Goal: Information Seeking & Learning: Learn about a topic

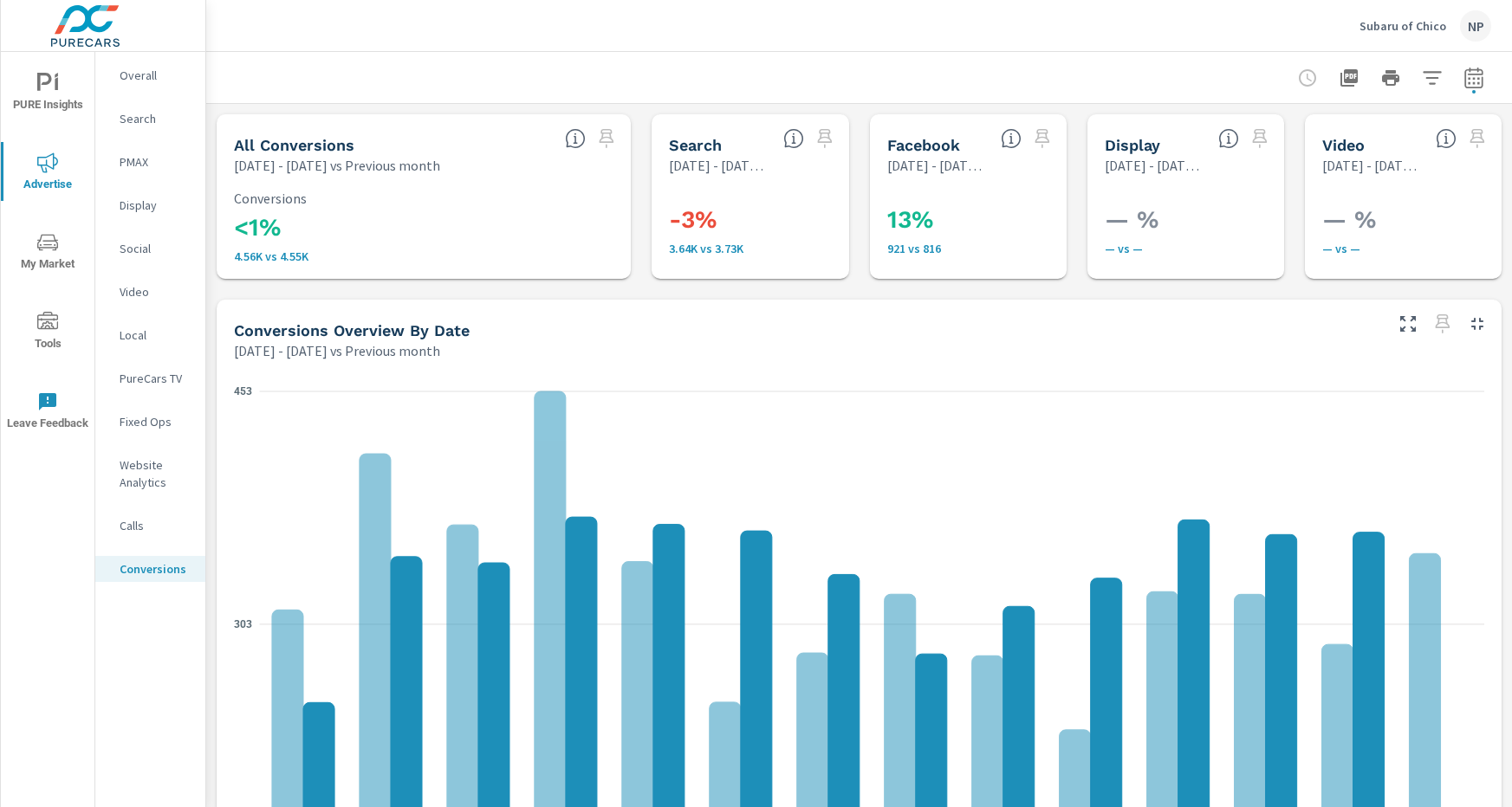
scroll to position [391, 0]
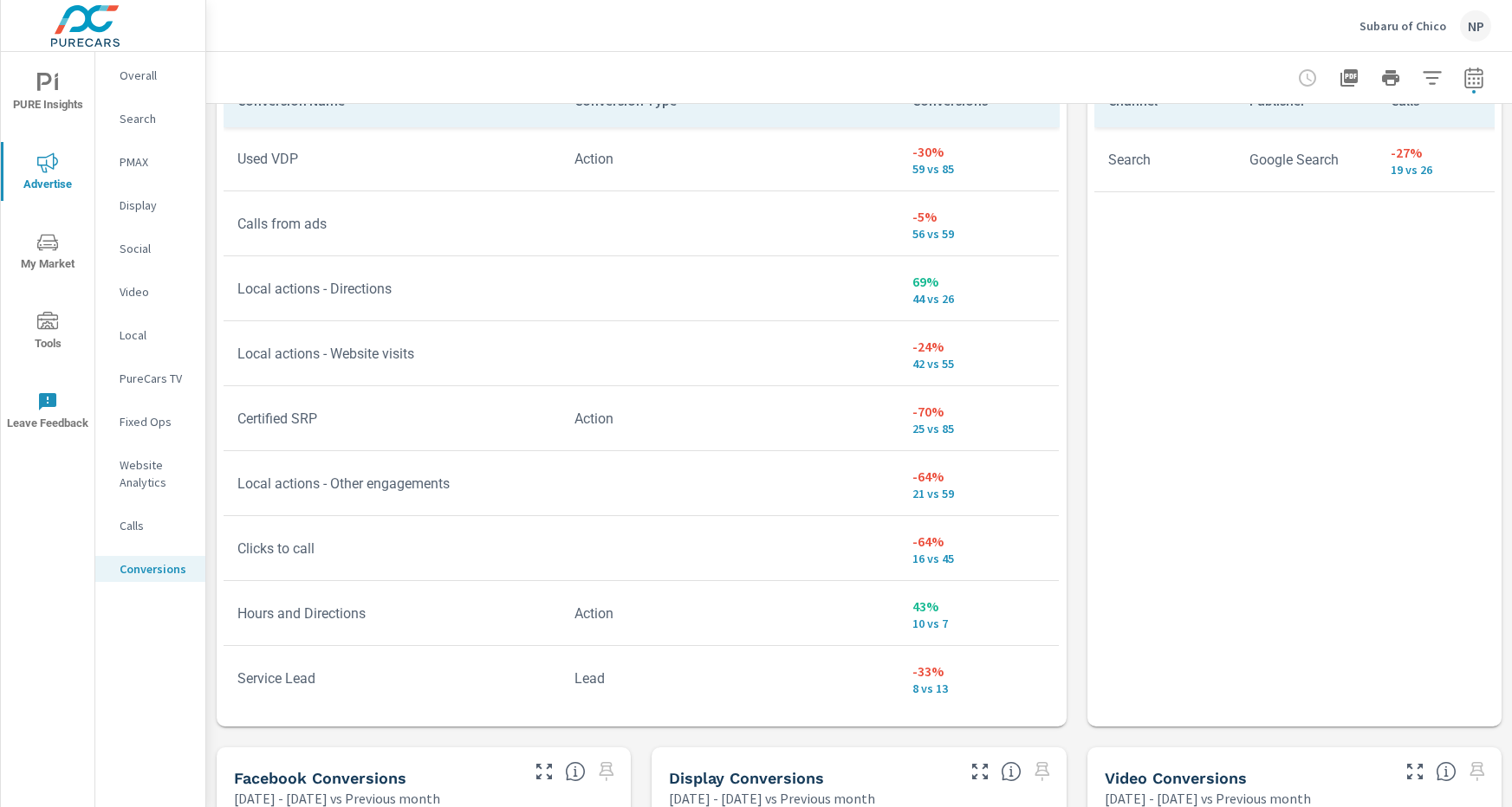
click at [128, 114] on p "Search" at bounding box center [156, 118] width 72 height 17
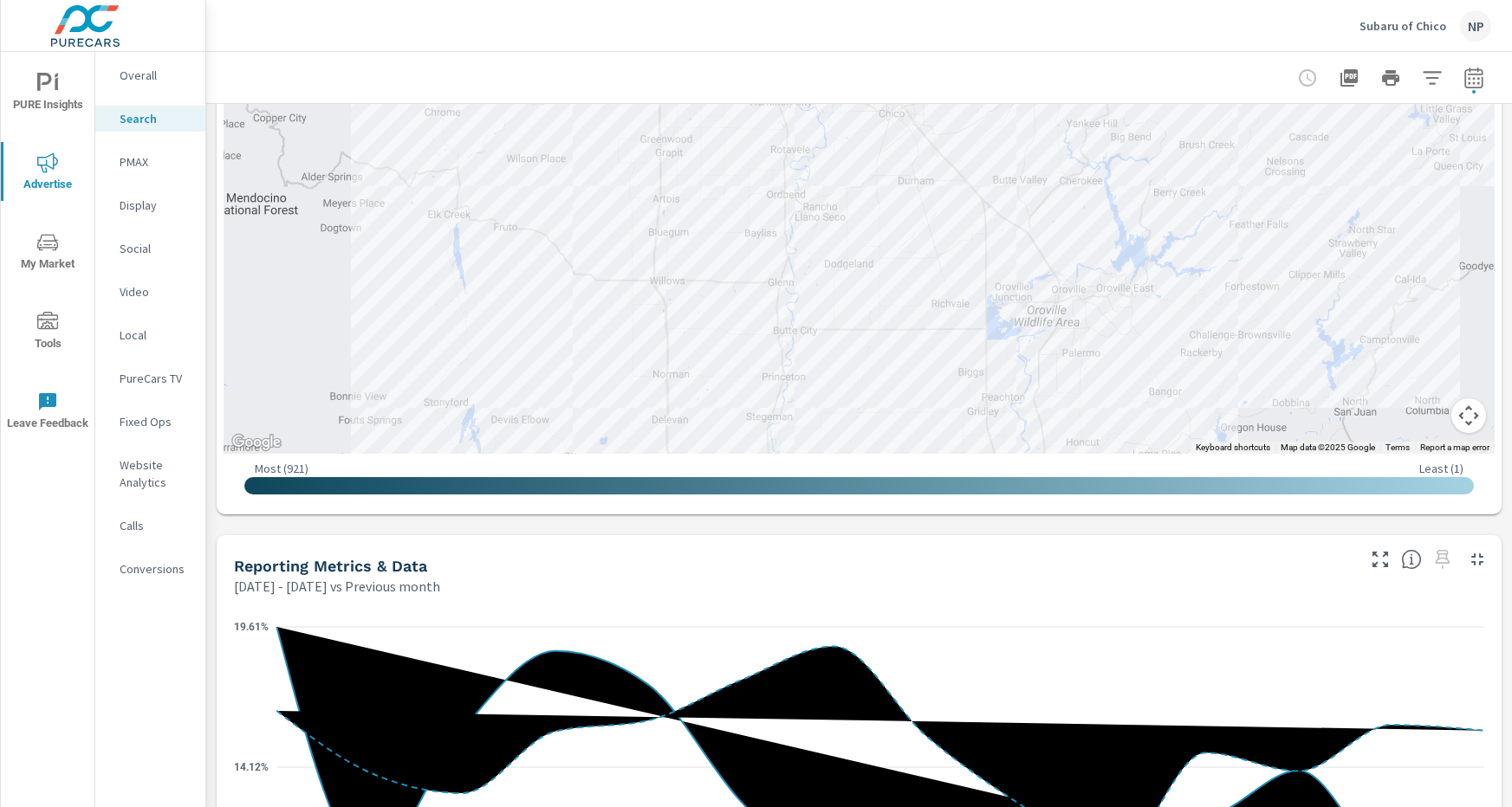
scroll to position [695, 0]
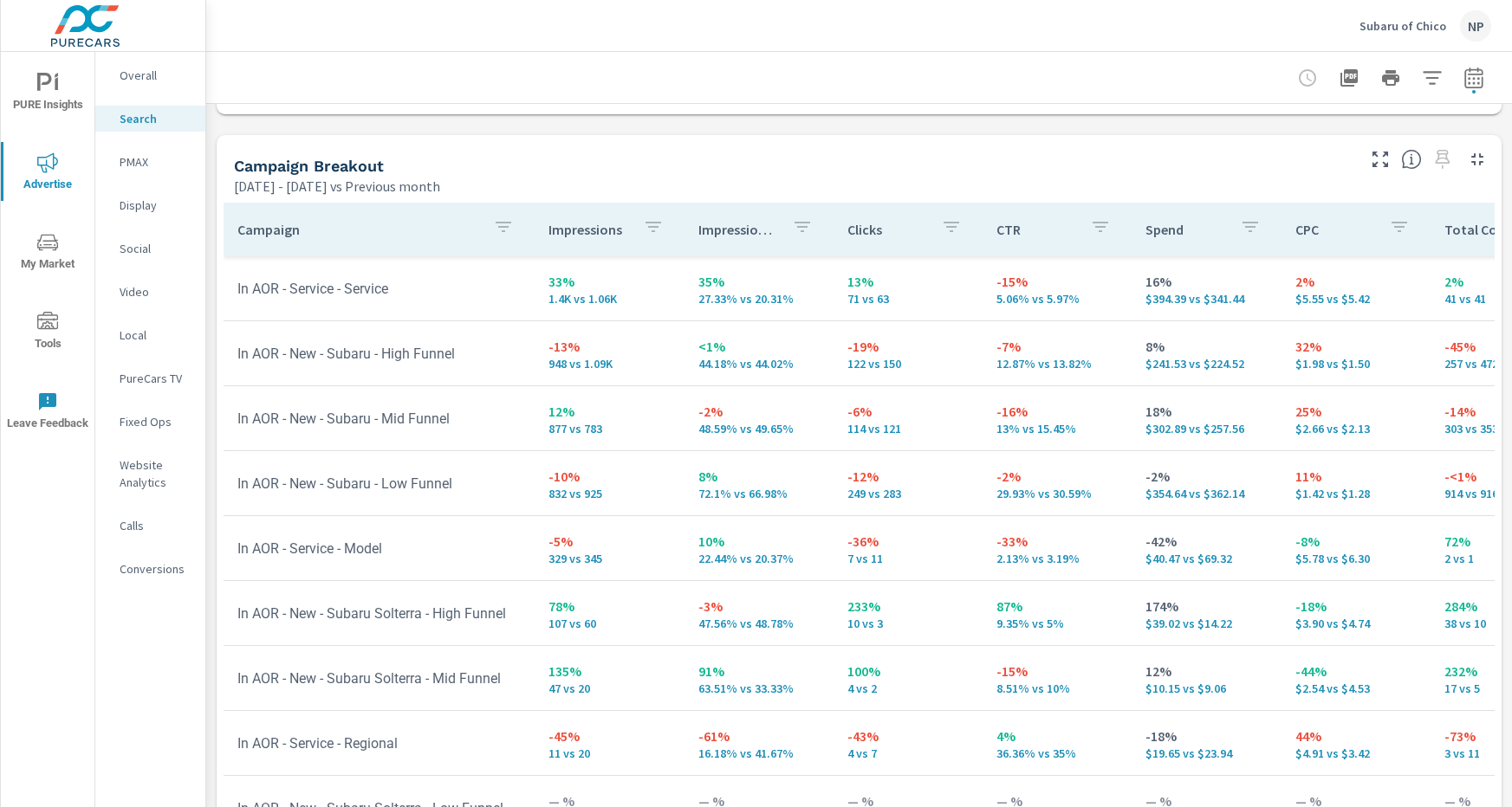
scroll to position [83, 0]
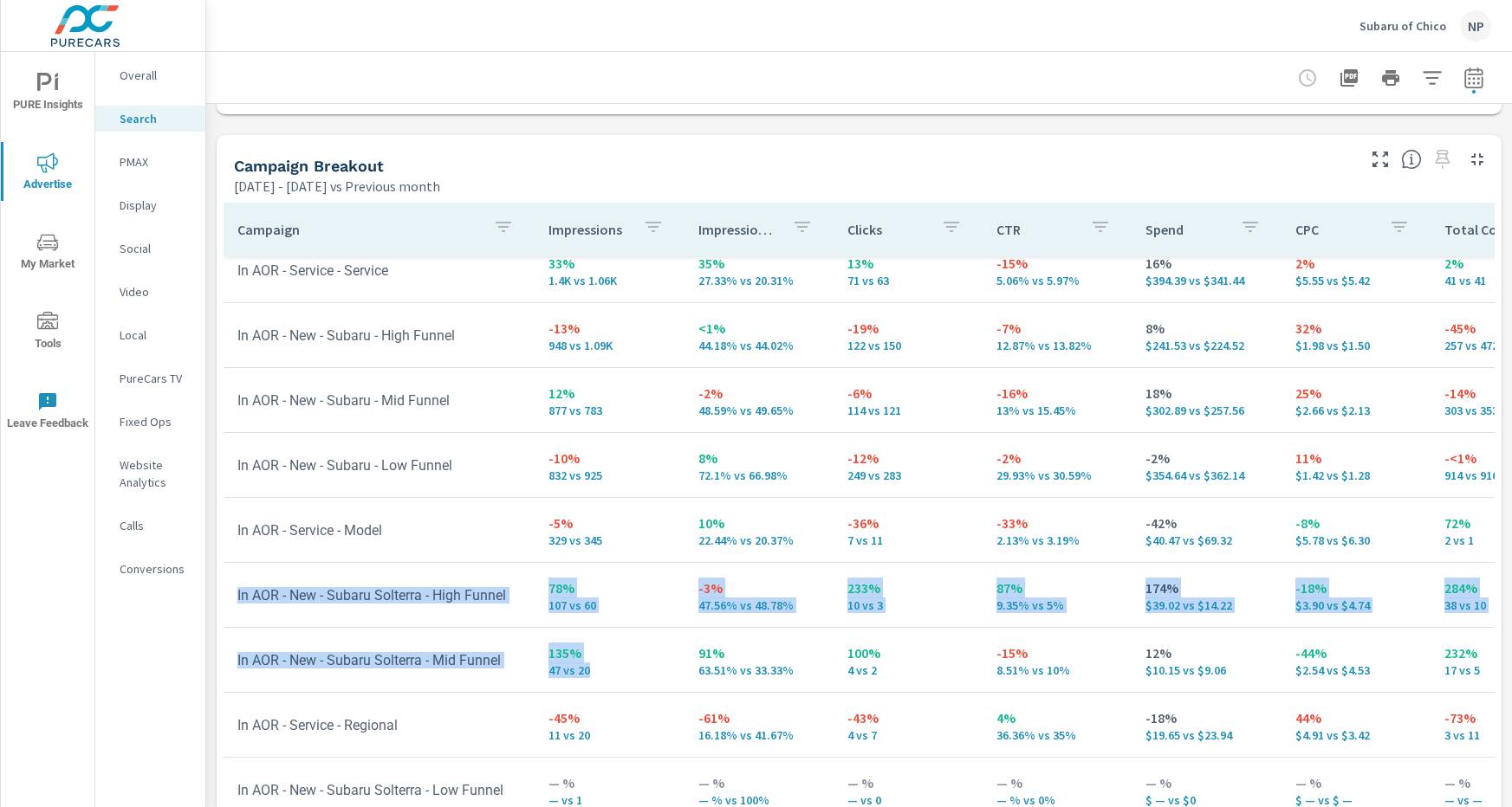
drag, startPoint x: 234, startPoint y: 583, endPoint x: 600, endPoint y: 666, distance: 375.3
click at [600, 666] on tbody "6% 4.56K vs 4.29K 10% 37.72% vs 34.23% -9% 581 vs 640 -14% 12.76% vs 14.9% 8% $…" at bounding box center [1350, 497] width 2253 height 649
click at [624, 648] on p "135%" at bounding box center [609, 652] width 122 height 21
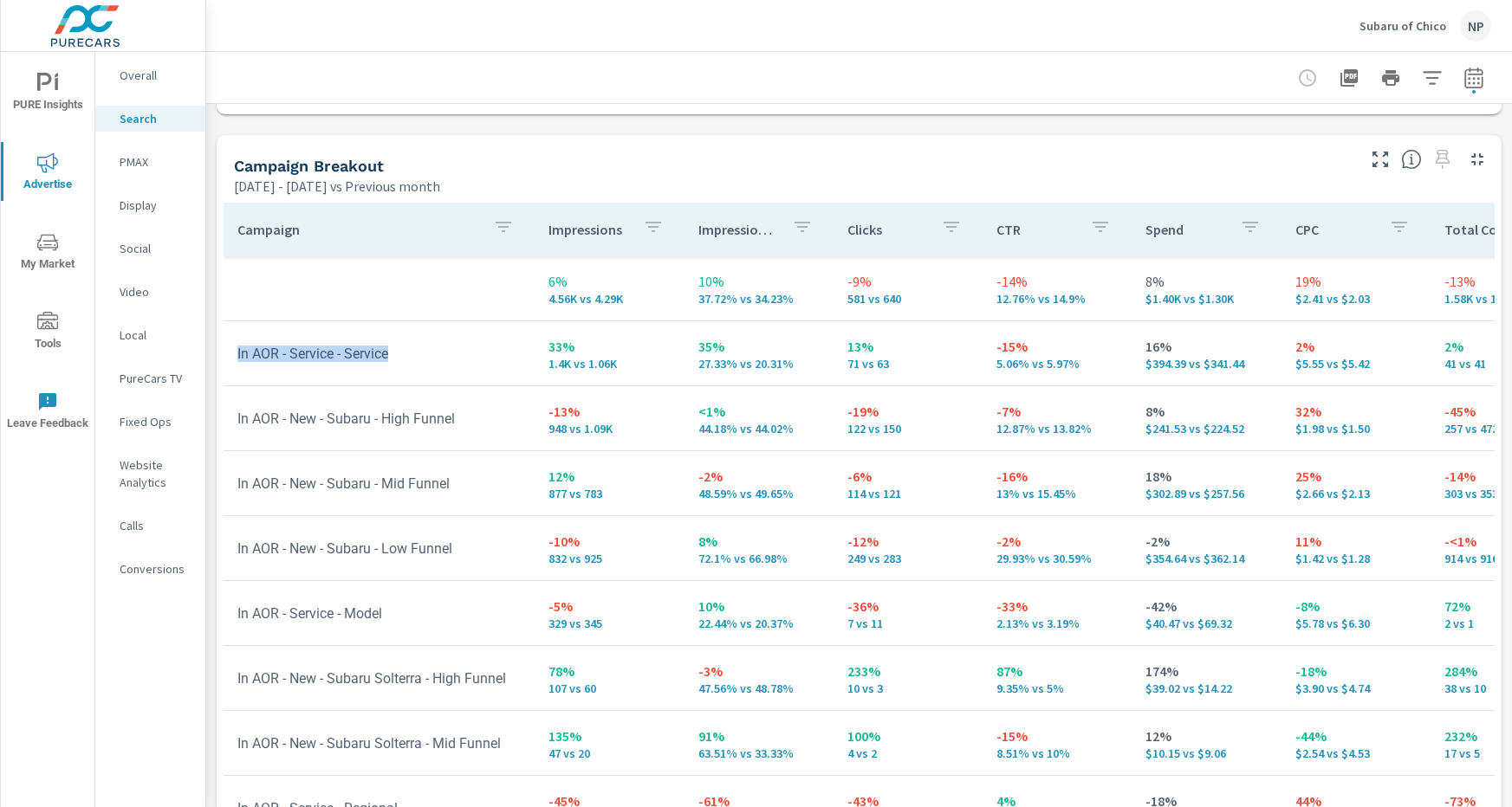
drag, startPoint x: 236, startPoint y: 356, endPoint x: 442, endPoint y: 355, distance: 206.0
click at [442, 355] on td "In AOR - Service - Service" at bounding box center [378, 353] width 311 height 44
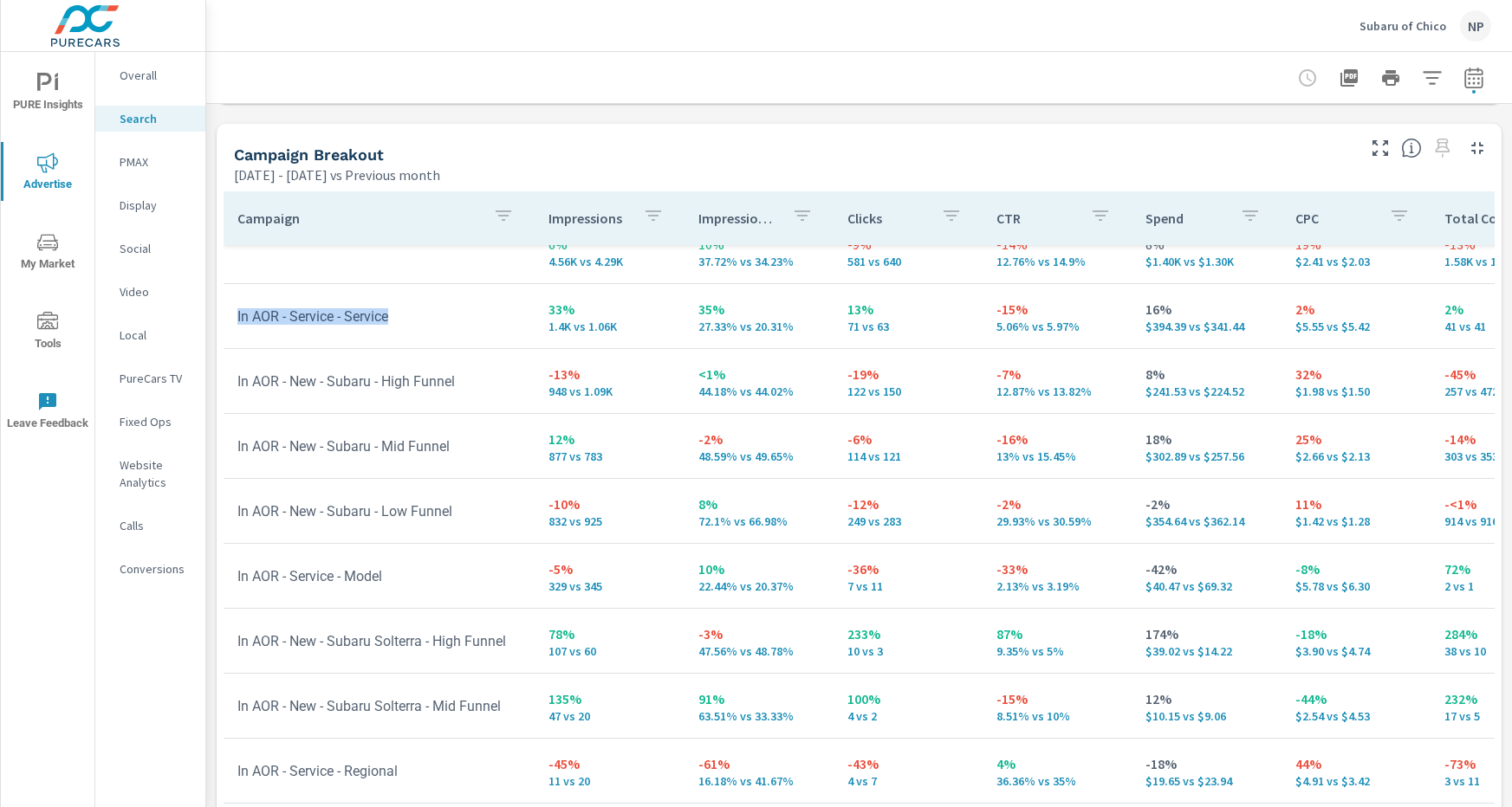
scroll to position [83, 0]
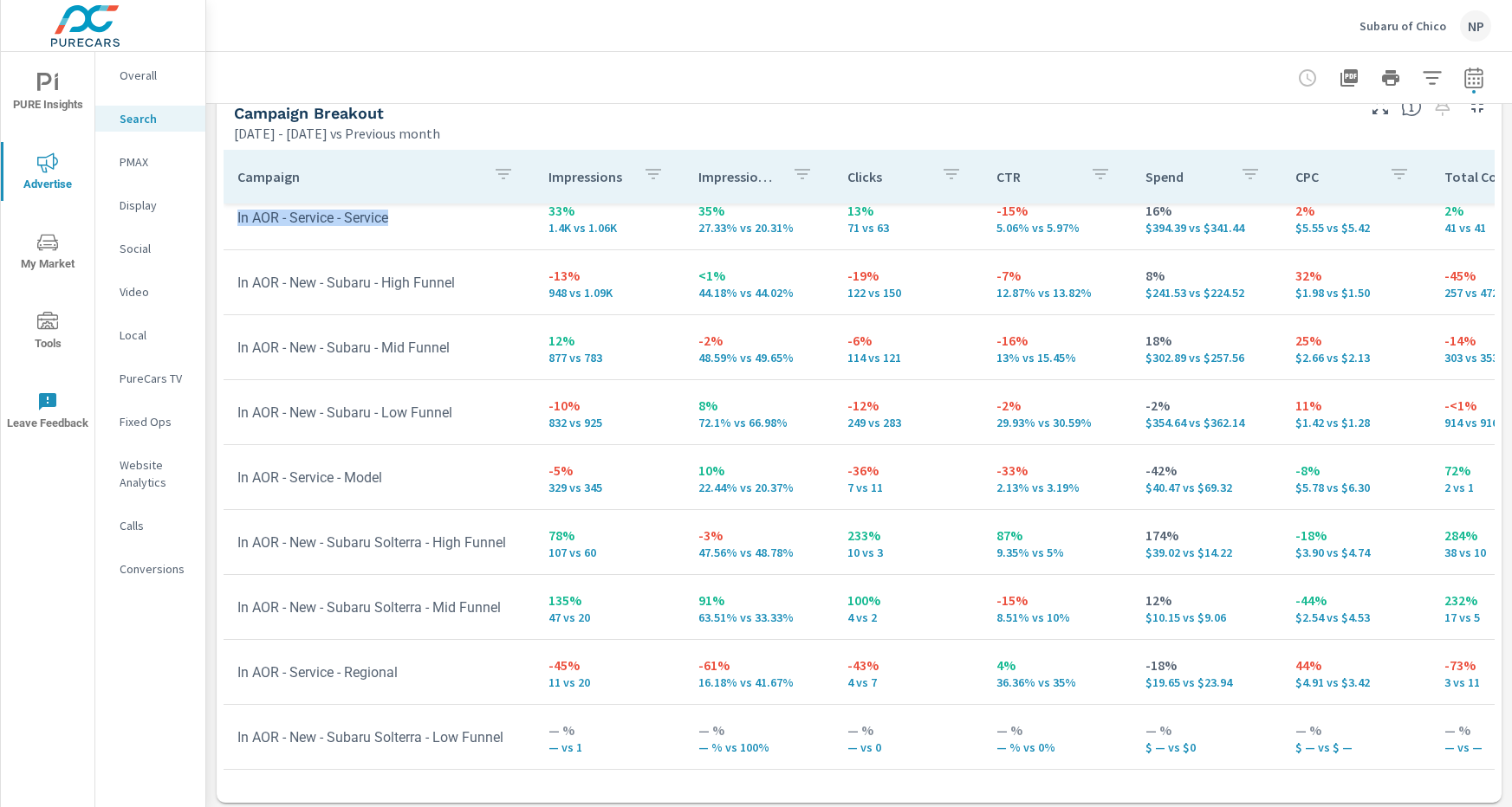
scroll to position [68, 0]
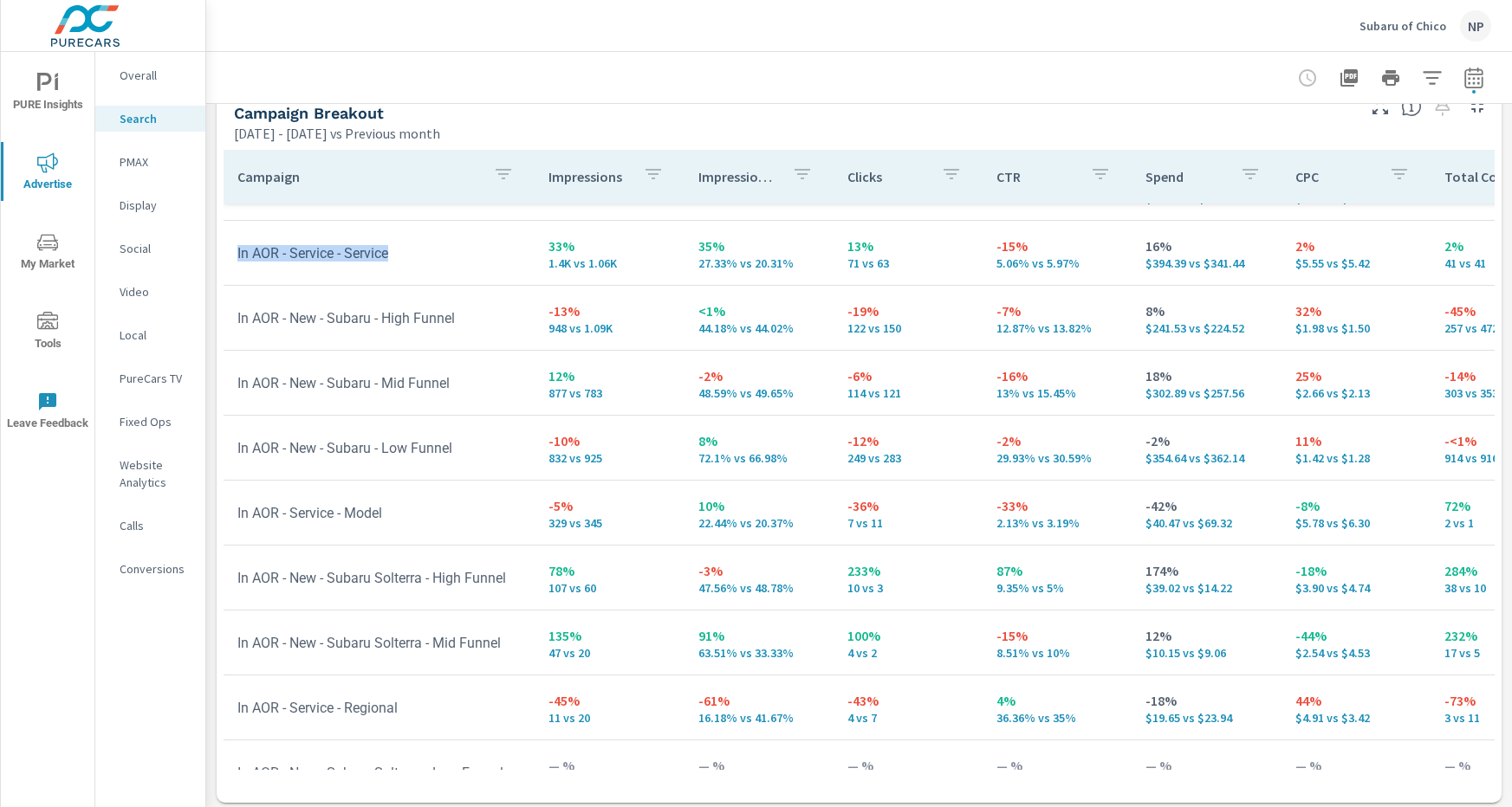
scroll to position [50, 0]
drag, startPoint x: 236, startPoint y: 702, endPoint x: 433, endPoint y: 701, distance: 197.0
click at [433, 701] on td "In AOR - Service - Regional" at bounding box center [378, 705] width 311 height 44
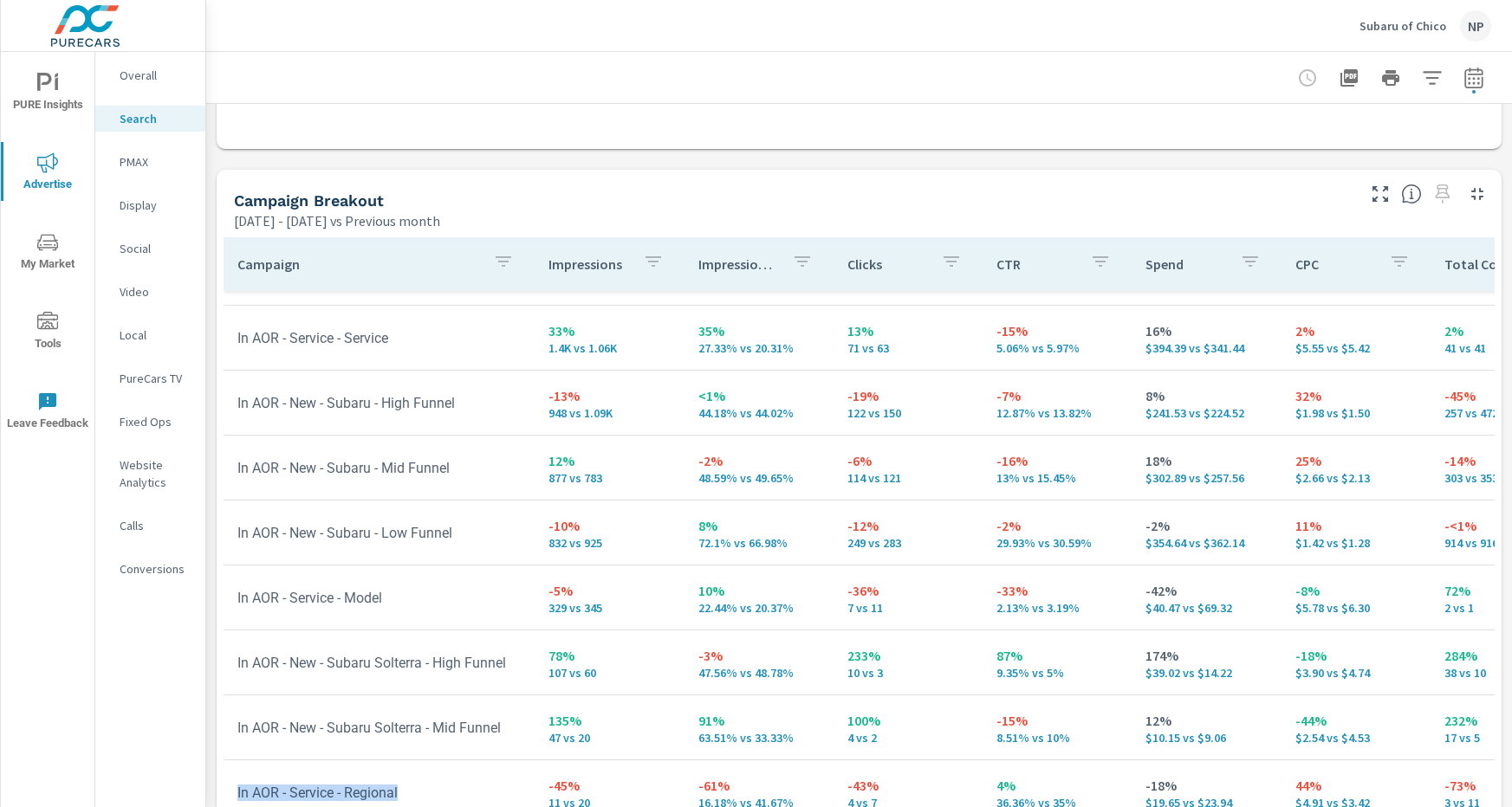
scroll to position [22, 0]
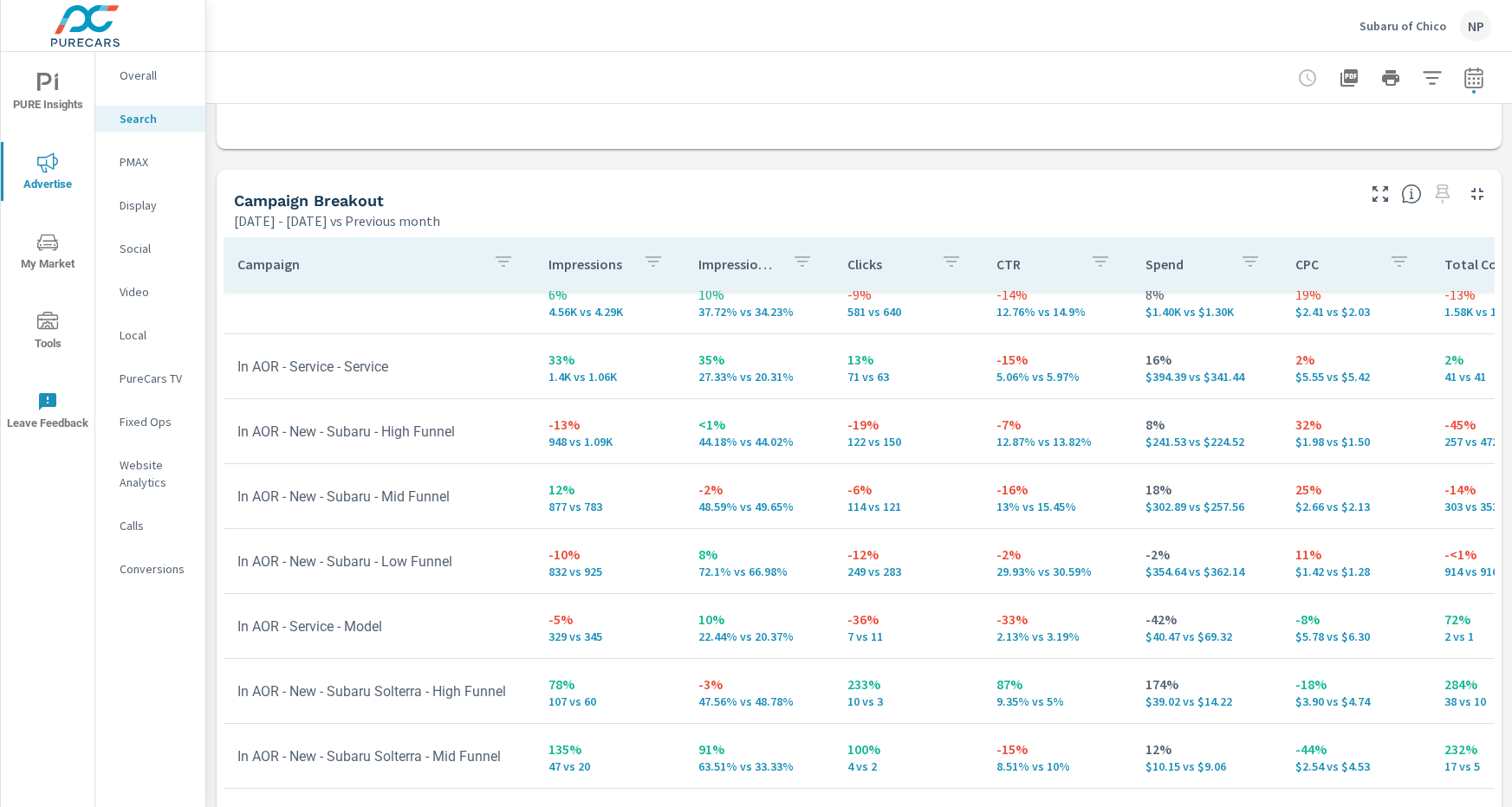
click at [134, 164] on p "PMAX" at bounding box center [156, 161] width 72 height 17
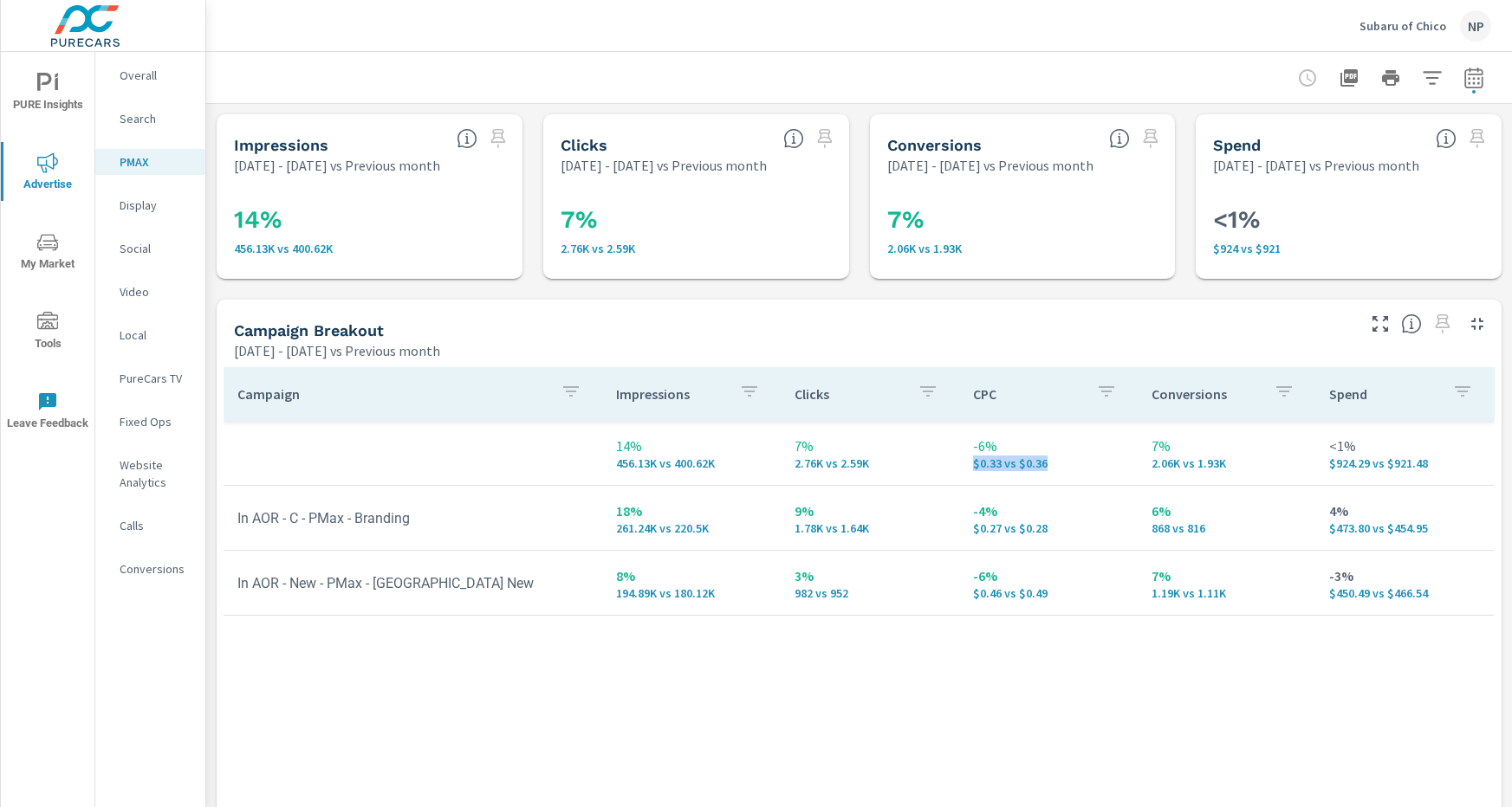
drag, startPoint x: 1053, startPoint y: 463, endPoint x: 972, endPoint y: 466, distance: 81.1
click at [973, 466] on p "$0.33 vs $0.36" at bounding box center [1048, 463] width 150 height 14
drag, startPoint x: 1227, startPoint y: 464, endPoint x: 1142, endPoint y: 464, distance: 85.0
click at [1142, 464] on td "7% 2.06K vs 1.93K" at bounding box center [1226, 452] width 178 height 62
click at [587, 311] on div "Campaign Breakout [DATE] - [DATE] vs Previous month" at bounding box center [788, 331] width 1143 height 61
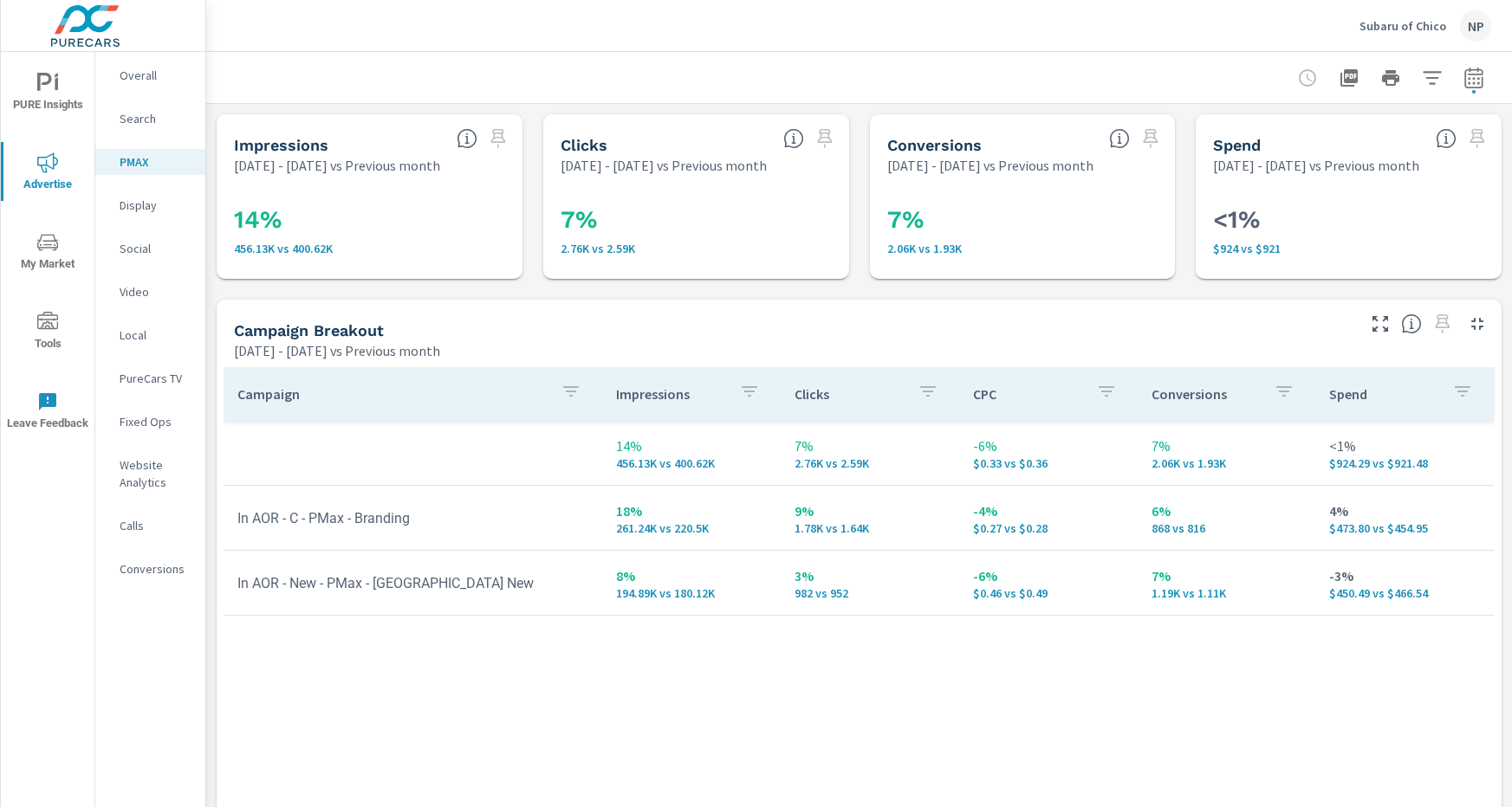
click at [670, 339] on div "Campaign Breakout" at bounding box center [793, 331] width 1118 height 20
click at [133, 249] on p "Social" at bounding box center [156, 248] width 72 height 17
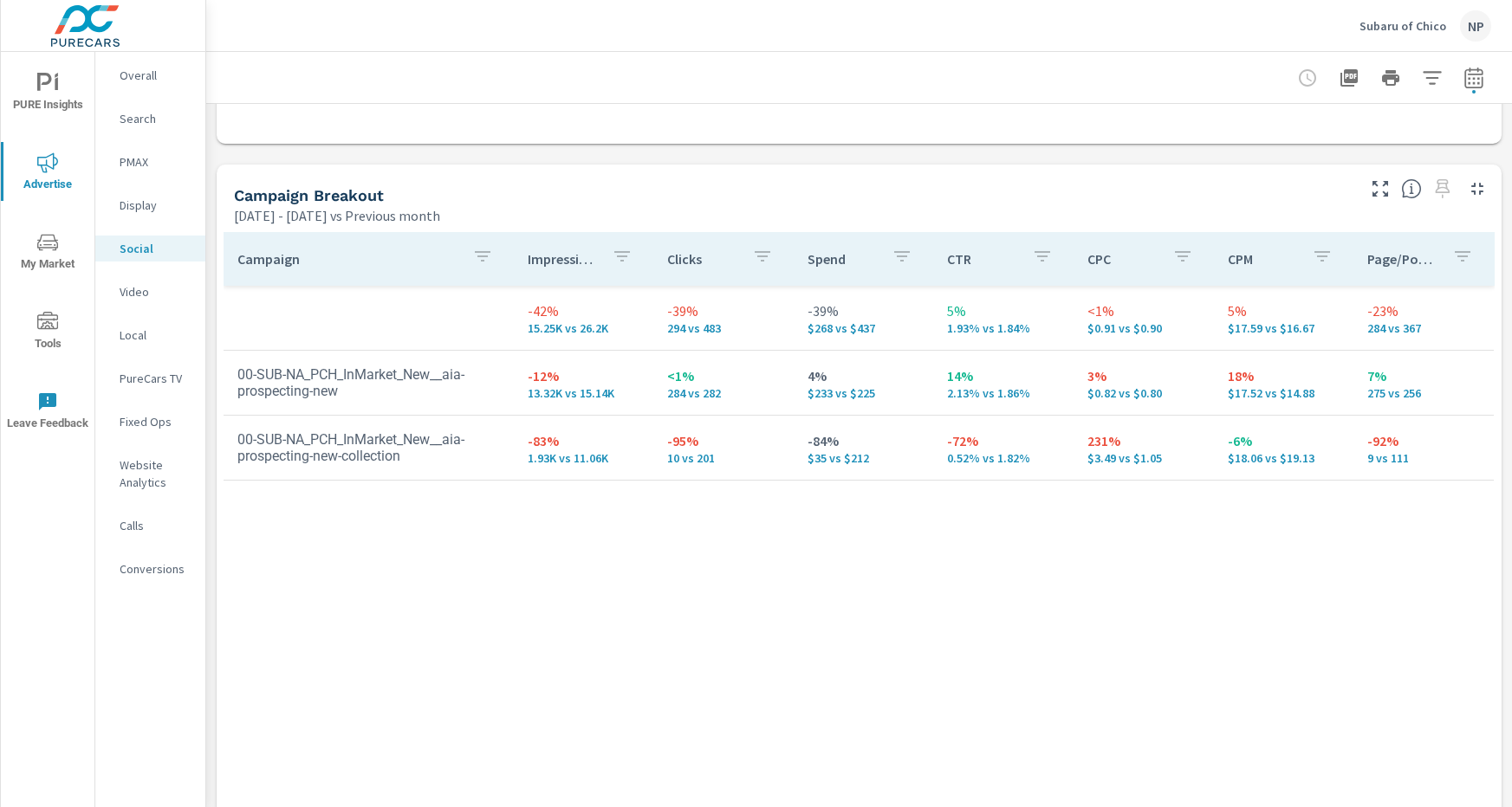
scroll to position [694, 0]
drag, startPoint x: 949, startPoint y: 312, endPoint x: 1035, endPoint y: 327, distance: 87.3
click at [1035, 327] on div "5% 1.93% vs 1.84%" at bounding box center [1003, 315] width 113 height 34
click at [1056, 326] on p "1.93% vs 1.84%" at bounding box center [1003, 325] width 113 height 14
drag, startPoint x: 946, startPoint y: 325, endPoint x: 1036, endPoint y: 325, distance: 90.0
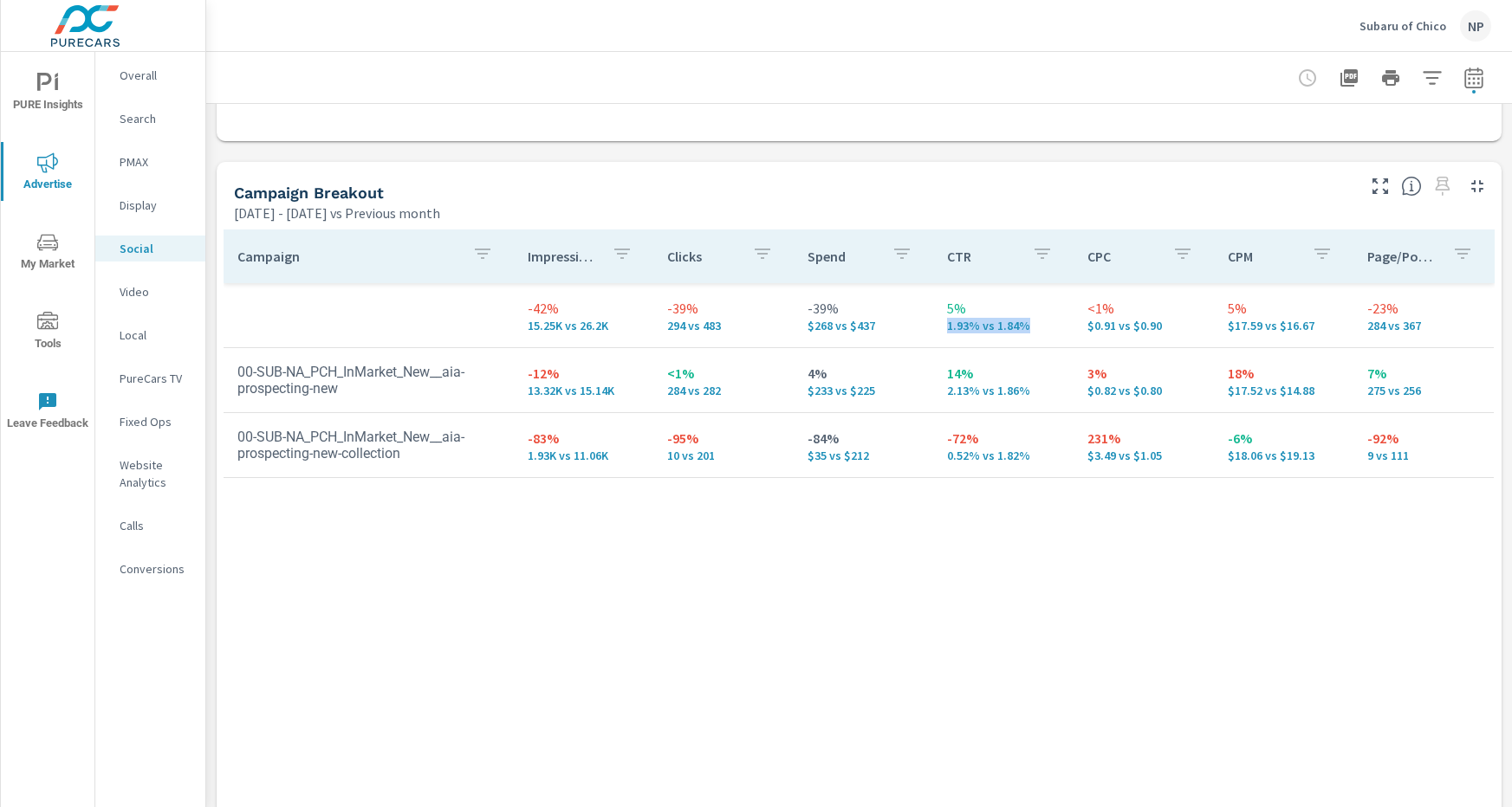
click at [1036, 325] on p "1.93% vs 1.84%" at bounding box center [1003, 325] width 113 height 14
click at [1042, 331] on p "1.93% vs 1.84%" at bounding box center [1003, 325] width 113 height 14
drag, startPoint x: 1163, startPoint y: 325, endPoint x: 1088, endPoint y: 329, distance: 75.1
click at [1088, 329] on p "$0.91 vs $0.90" at bounding box center [1143, 325] width 113 height 14
click at [1074, 328] on td "<1% $0.91 vs $0.90" at bounding box center [1143, 314] width 141 height 62
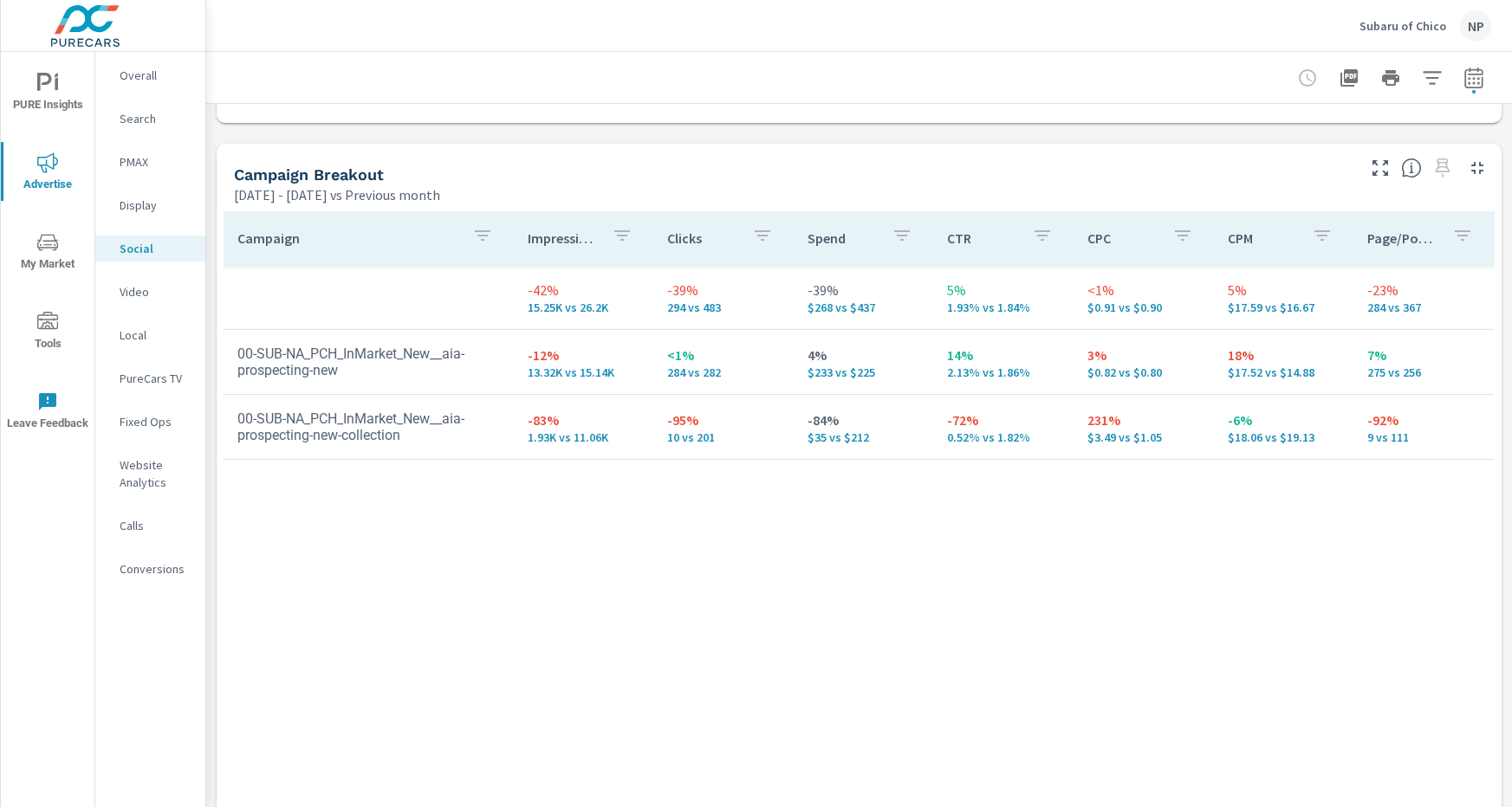
scroll to position [715, 0]
